Goal: Information Seeking & Learning: Compare options

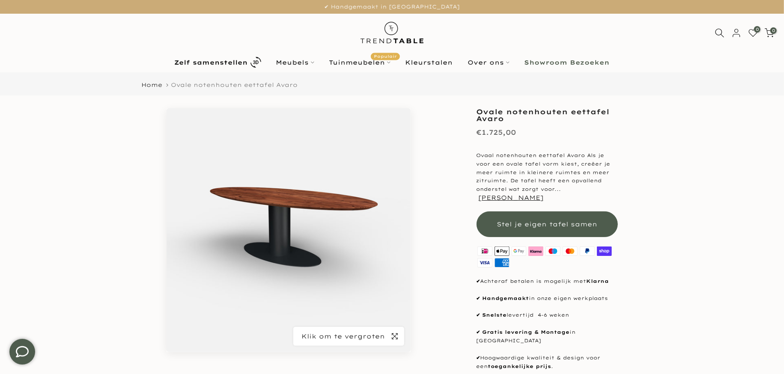
click at [393, 333] on icon "button" at bounding box center [395, 336] width 6 height 7
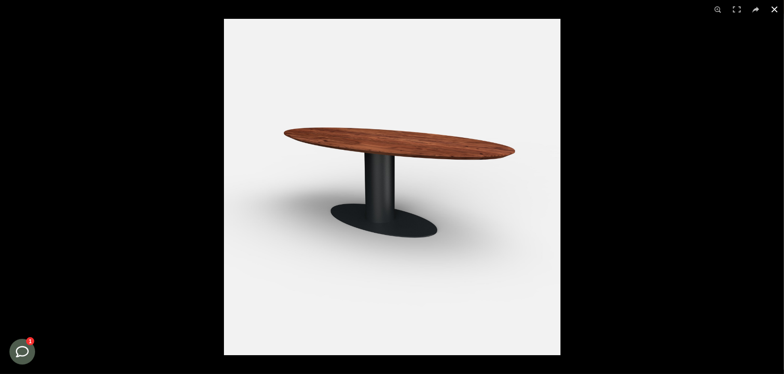
click at [776, 11] on button at bounding box center [775, 9] width 19 height 19
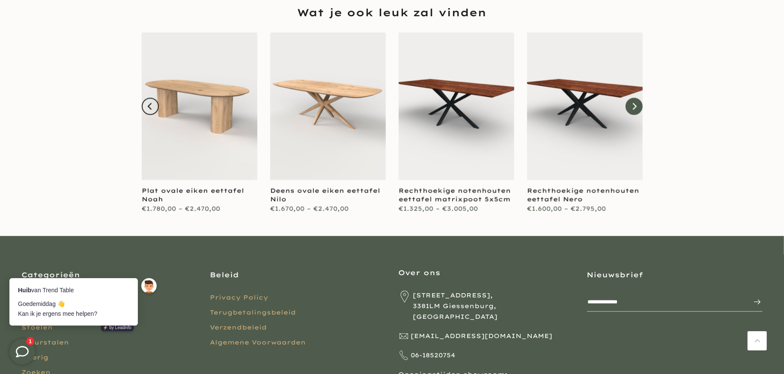
click at [633, 103] on icon "Next" at bounding box center [634, 106] width 7 height 7
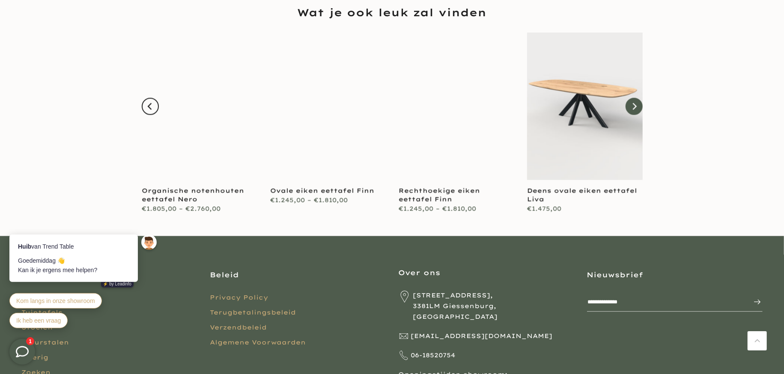
click at [633, 103] on icon "Next" at bounding box center [634, 106] width 7 height 7
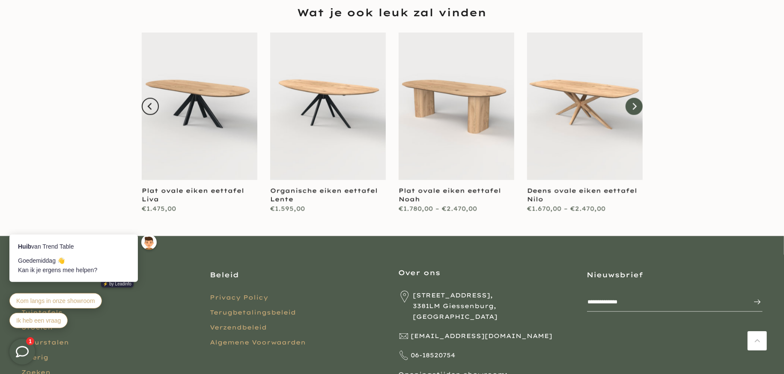
click at [630, 98] on button "Next" at bounding box center [634, 106] width 17 height 17
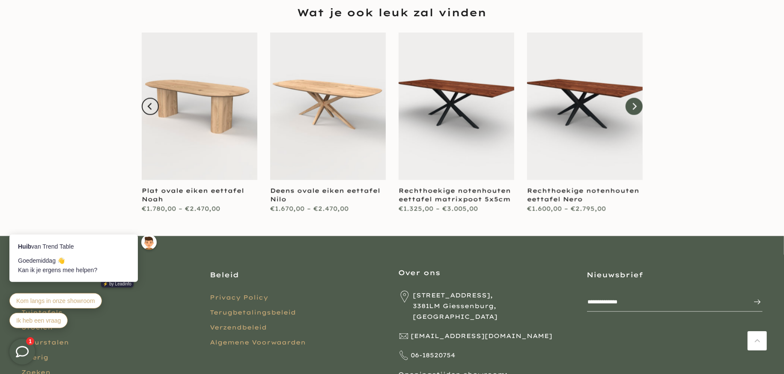
click at [630, 98] on button "Next" at bounding box center [634, 106] width 17 height 17
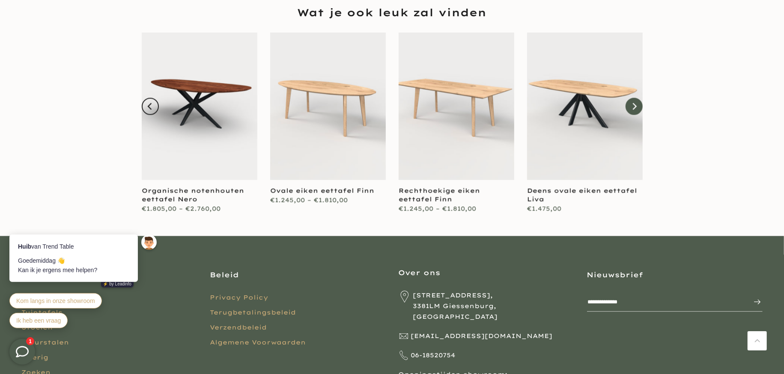
click at [630, 98] on button "Next" at bounding box center [634, 106] width 17 height 17
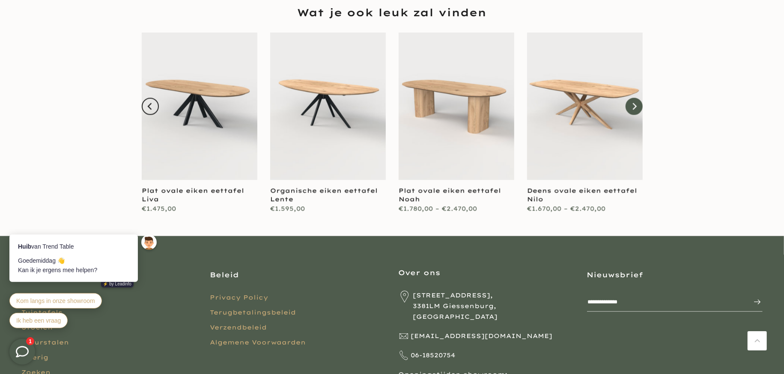
click at [630, 98] on button "Next" at bounding box center [634, 106] width 17 height 17
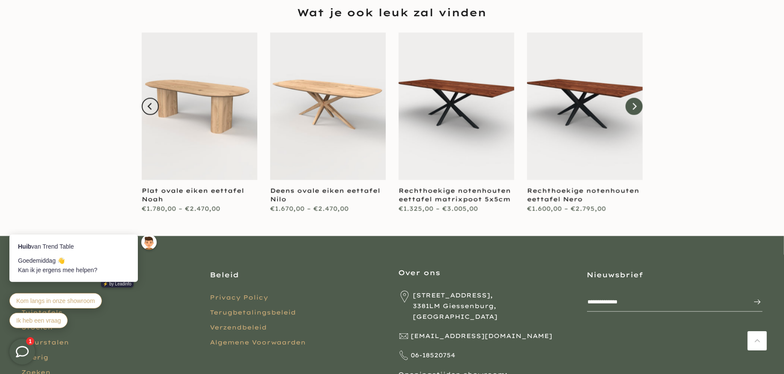
click at [630, 98] on button "Next" at bounding box center [634, 106] width 17 height 17
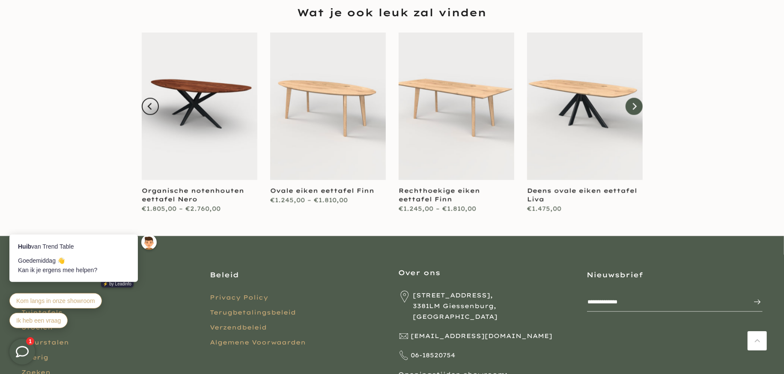
click at [630, 98] on button "Next" at bounding box center [634, 106] width 17 height 17
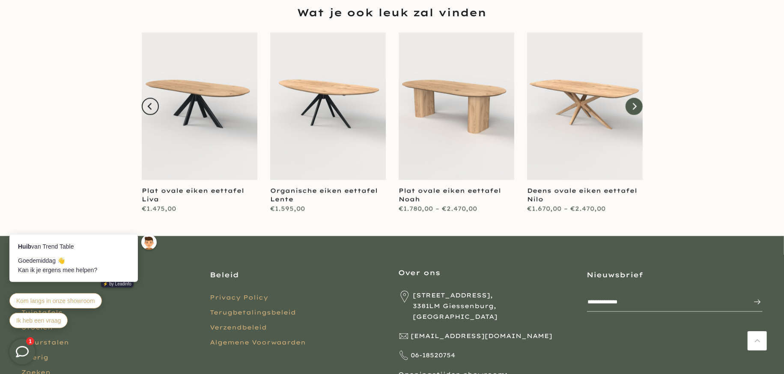
click at [630, 98] on button "Next" at bounding box center [634, 106] width 17 height 17
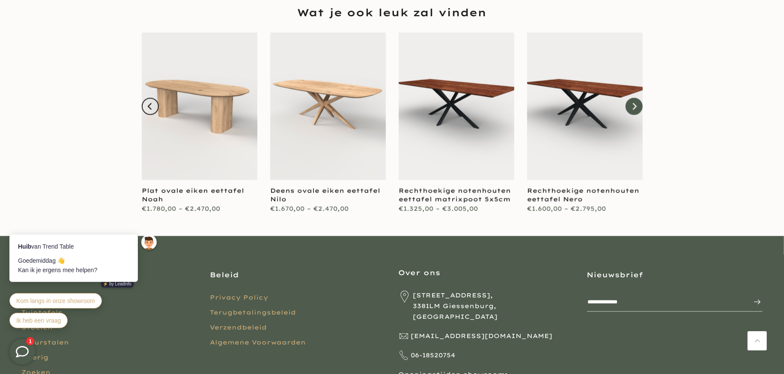
click at [630, 98] on button "Next" at bounding box center [634, 106] width 17 height 17
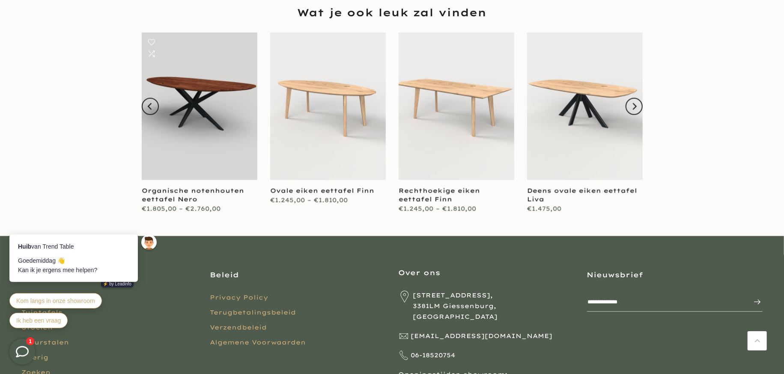
click at [211, 85] on link at bounding box center [200, 107] width 116 height 148
